Goal: Information Seeking & Learning: Find specific page/section

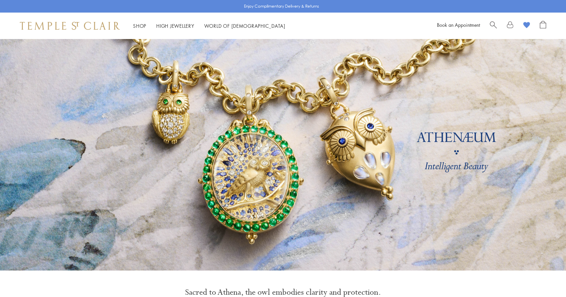
click at [139, 23] on li "Shop Shop Categories Amulets Pendants & Charms Lockets Chains & Leather Cords E…" at bounding box center [139, 26] width 13 height 8
click at [142, 25] on link "Shop Shop" at bounding box center [139, 25] width 13 height 7
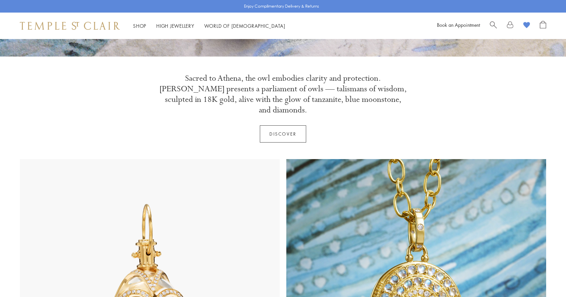
scroll to position [292, 0]
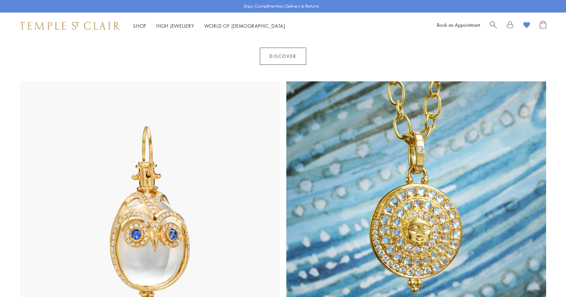
click at [142, 26] on link "Shop Shop" at bounding box center [139, 25] width 13 height 7
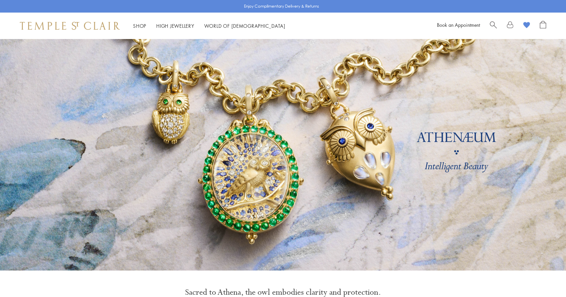
click at [142, 26] on link "Shop Shop" at bounding box center [139, 25] width 13 height 7
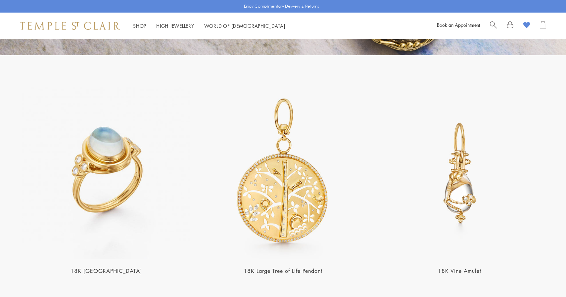
scroll to position [1398, 0]
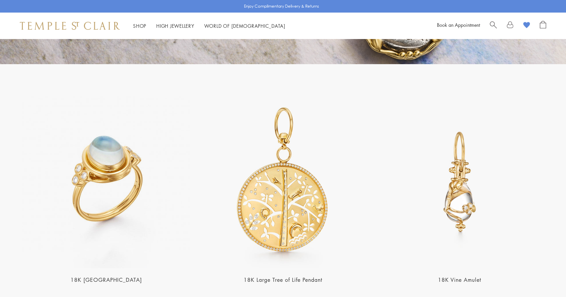
click at [439, 148] on img at bounding box center [459, 182] width 173 height 173
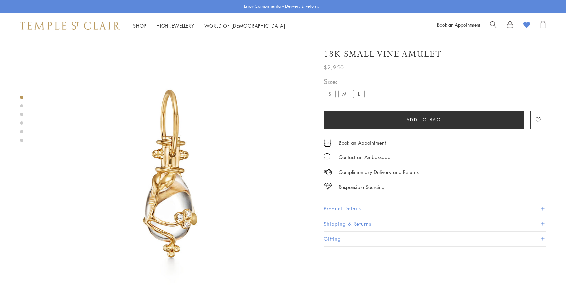
click at [359, 95] on label "L" at bounding box center [359, 94] width 12 height 8
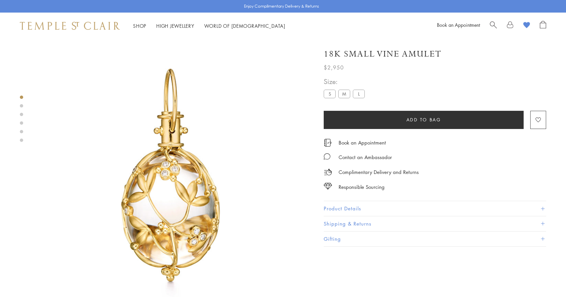
scroll to position [1148, 0]
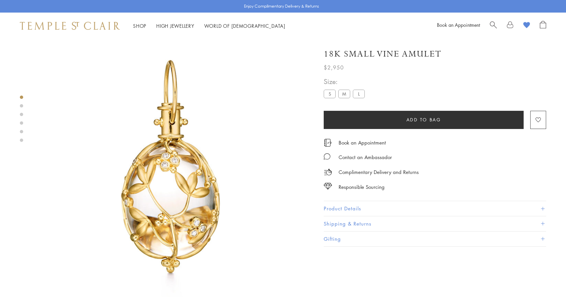
click at [187, 141] on img at bounding box center [170, 166] width 275 height 275
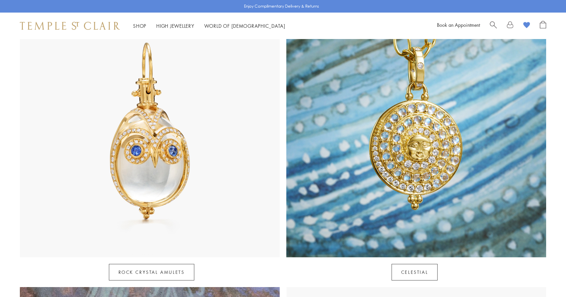
scroll to position [383, 0]
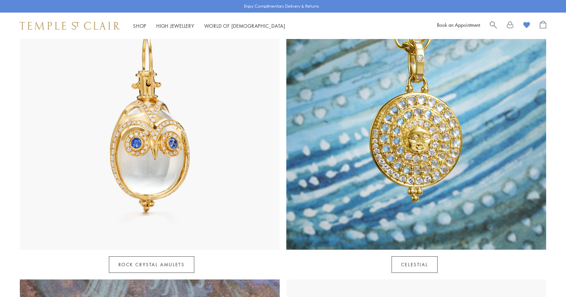
click at [179, 128] on img at bounding box center [150, 120] width 260 height 260
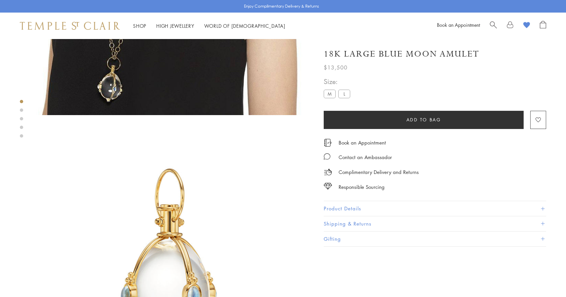
scroll to position [879, 0]
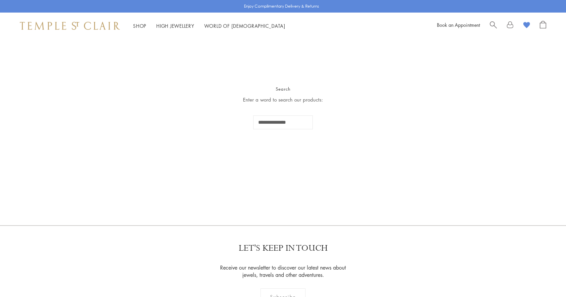
type input "**********"
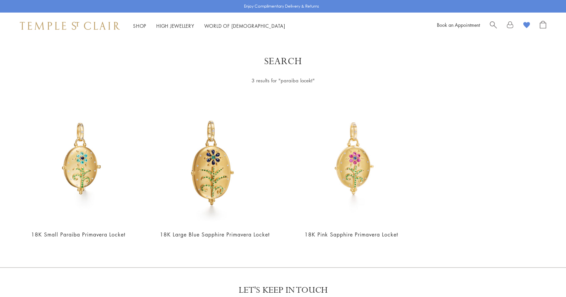
click at [497, 26] on div at bounding box center [518, 26] width 56 height 10
click at [492, 24] on span "Search" at bounding box center [493, 24] width 7 height 7
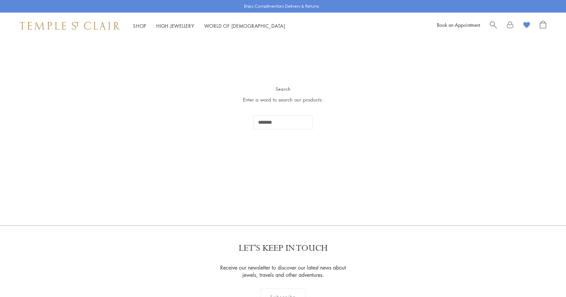
type input "*******"
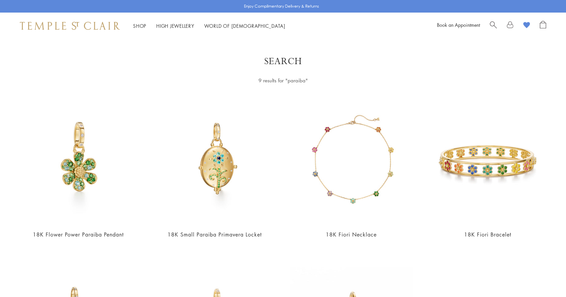
click at [140, 26] on link "Shop Shop" at bounding box center [139, 25] width 13 height 7
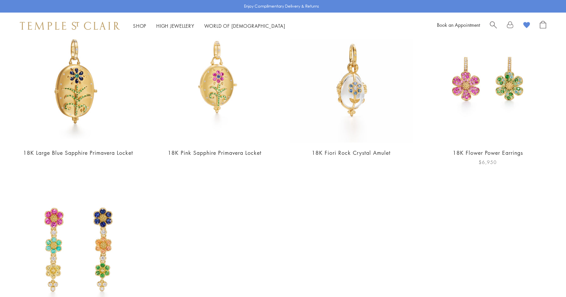
scroll to position [236, 0]
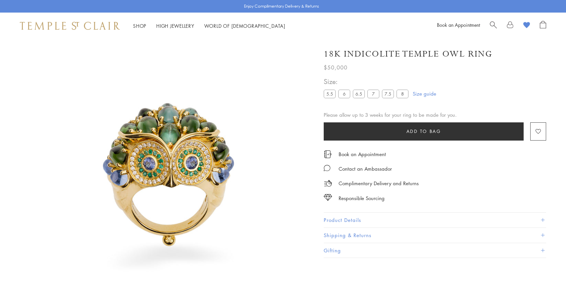
click at [490, 25] on div "Book an Appointment" at bounding box center [491, 26] width 109 height 10
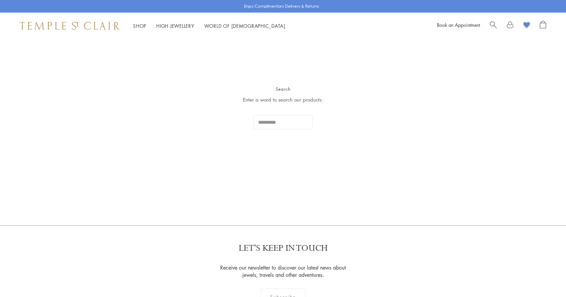
click at [491, 29] on link "Search" at bounding box center [493, 26] width 7 height 10
click at [286, 126] on input "Search..." at bounding box center [283, 122] width 60 height 14
type input "**********"
